Goal: Information Seeking & Learning: Learn about a topic

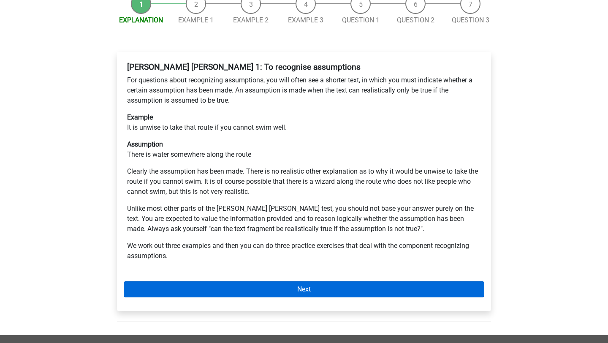
scroll to position [126, 0]
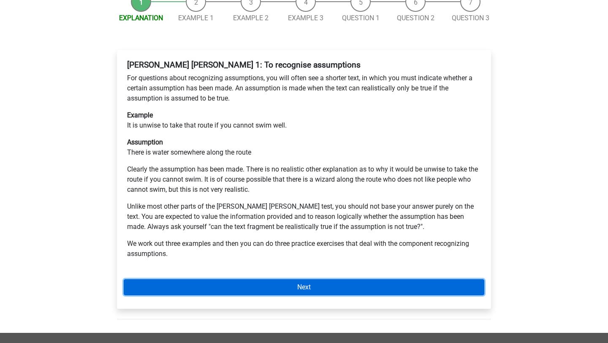
click at [263, 279] on link "Next" at bounding box center [304, 287] width 361 height 16
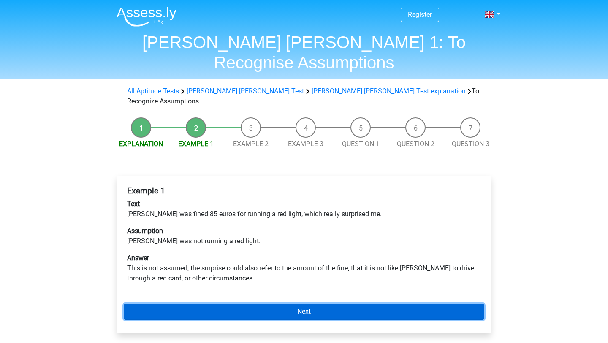
click at [234, 304] on link "Next" at bounding box center [304, 312] width 361 height 16
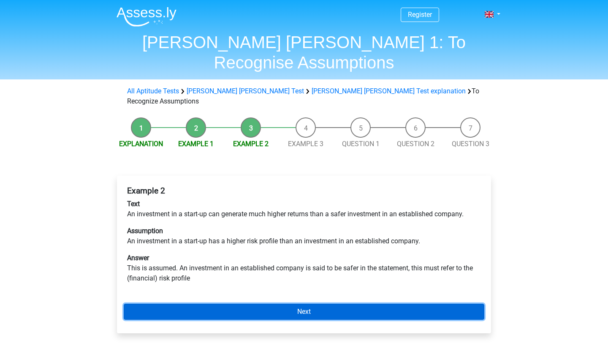
click at [234, 304] on link "Next" at bounding box center [304, 312] width 361 height 16
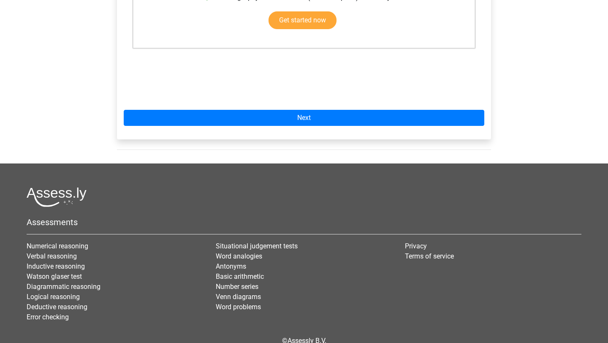
scroll to position [315, 0]
